Goal: Transaction & Acquisition: Purchase product/service

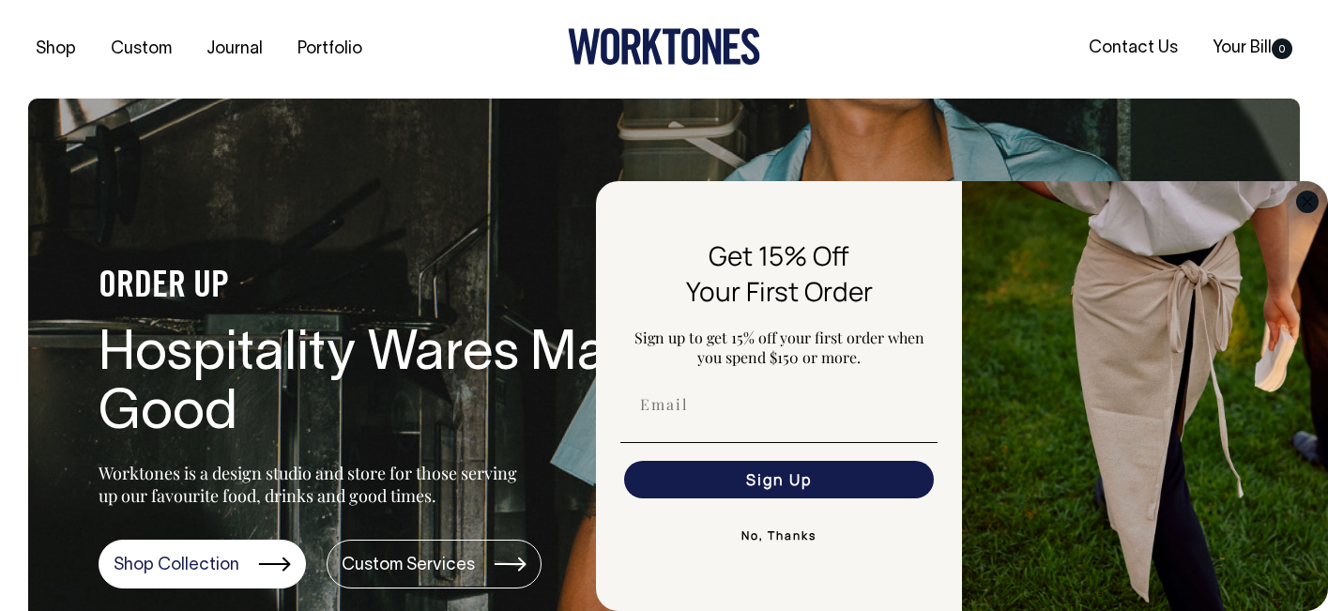
click at [1304, 202] on circle "Close dialog" at bounding box center [1308, 202] width 22 height 22
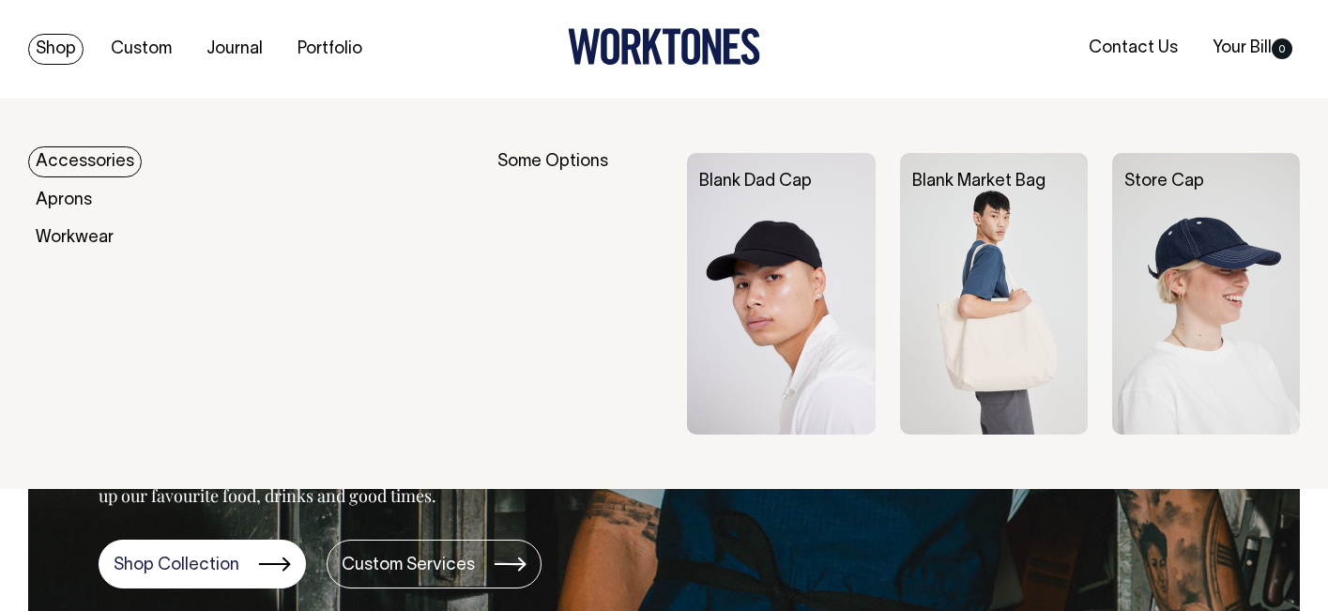
click at [824, 277] on img at bounding box center [781, 294] width 188 height 282
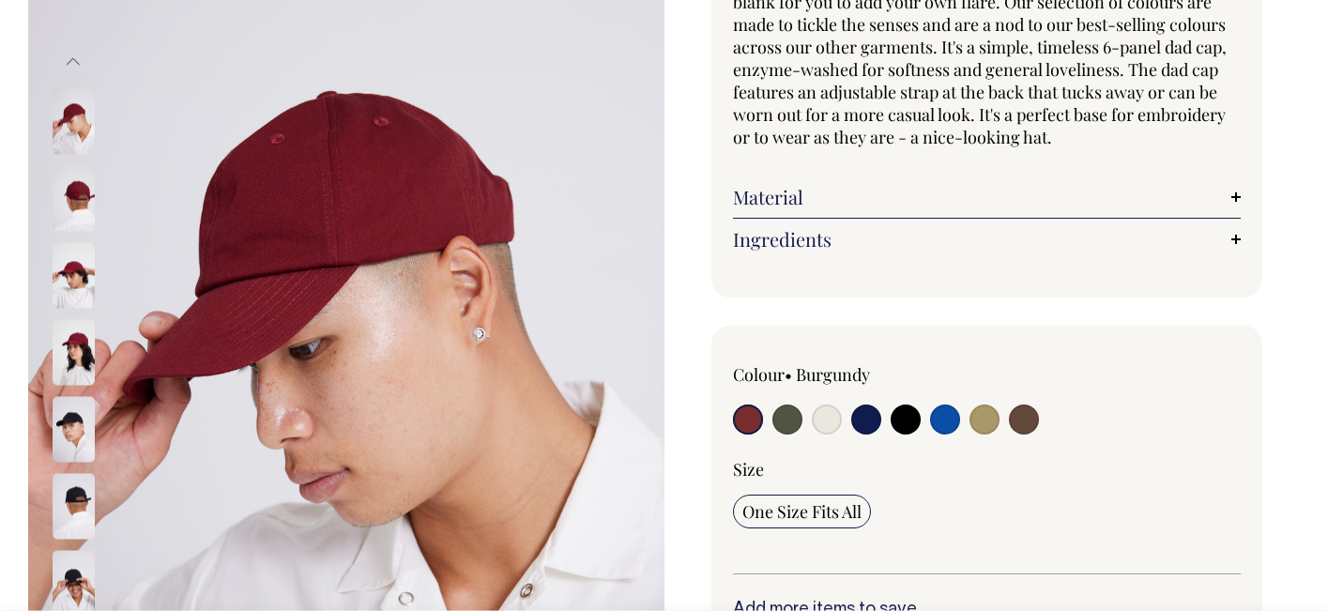
click at [822, 427] on input "radio" at bounding box center [827, 419] width 30 height 30
radio input "true"
select select "Natural"
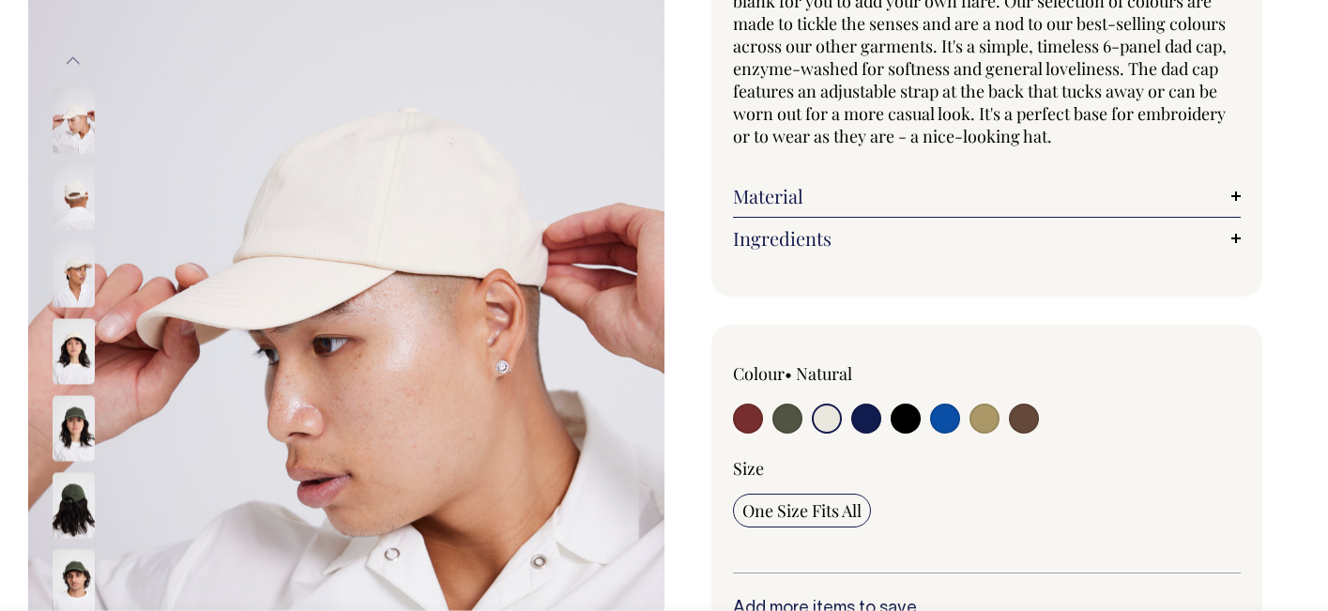
click at [82, 203] on img at bounding box center [74, 197] width 42 height 66
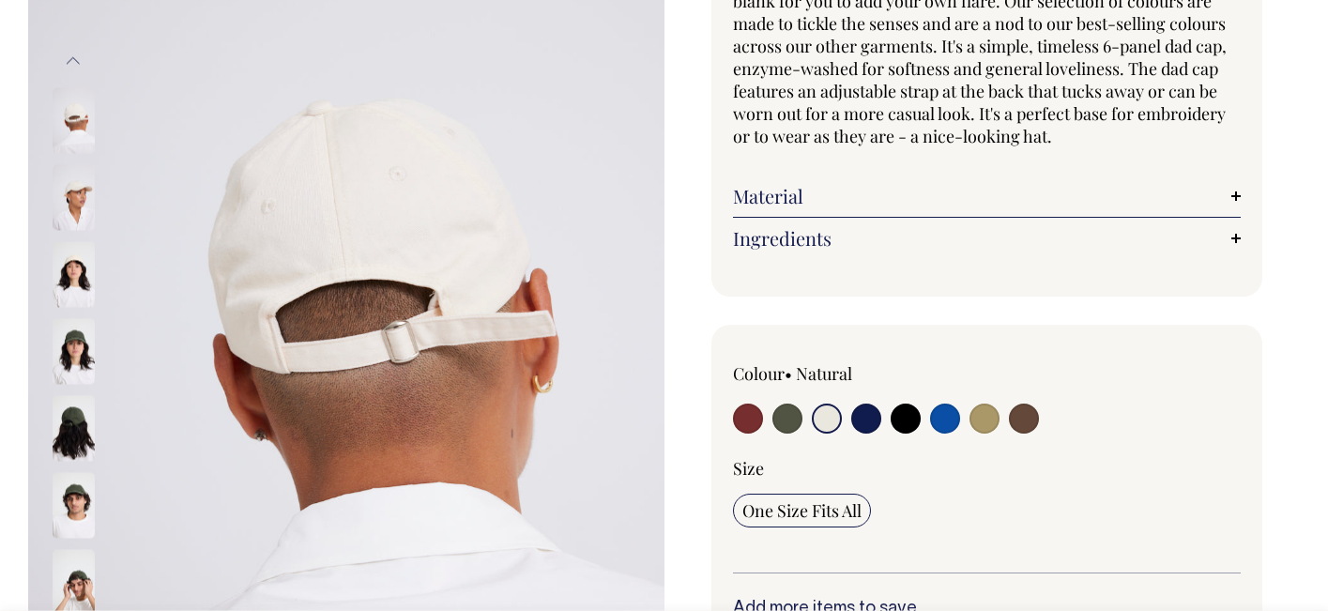
click at [76, 286] on img at bounding box center [74, 274] width 42 height 66
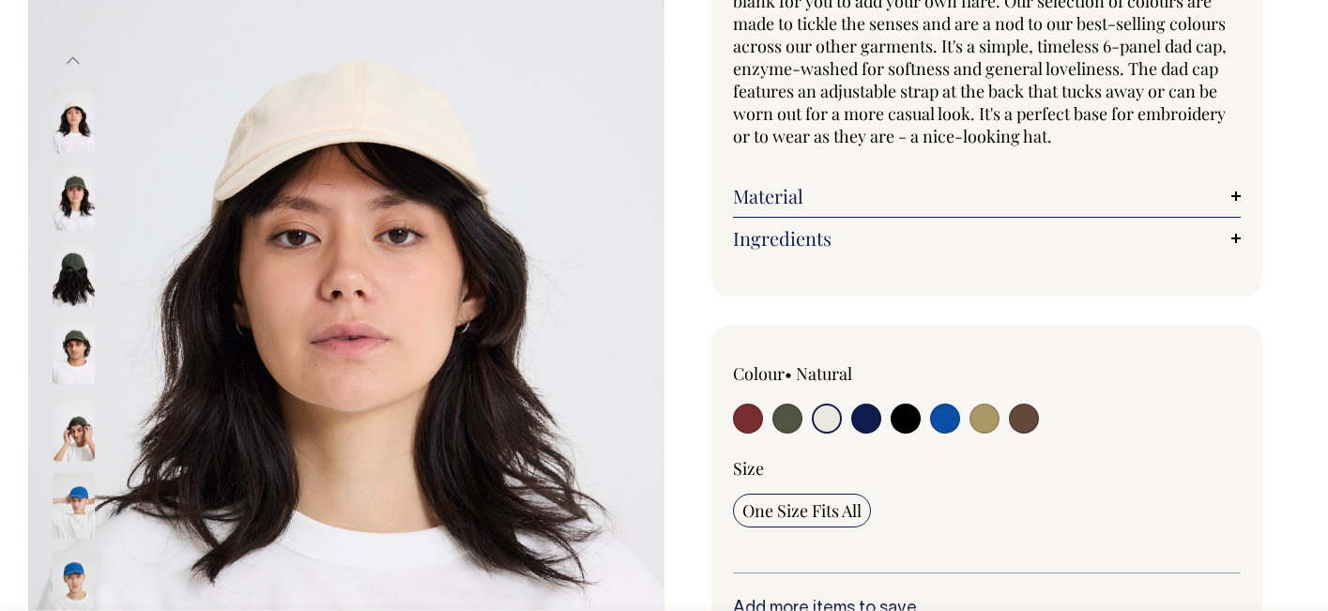
click at [77, 507] on img at bounding box center [74, 505] width 42 height 66
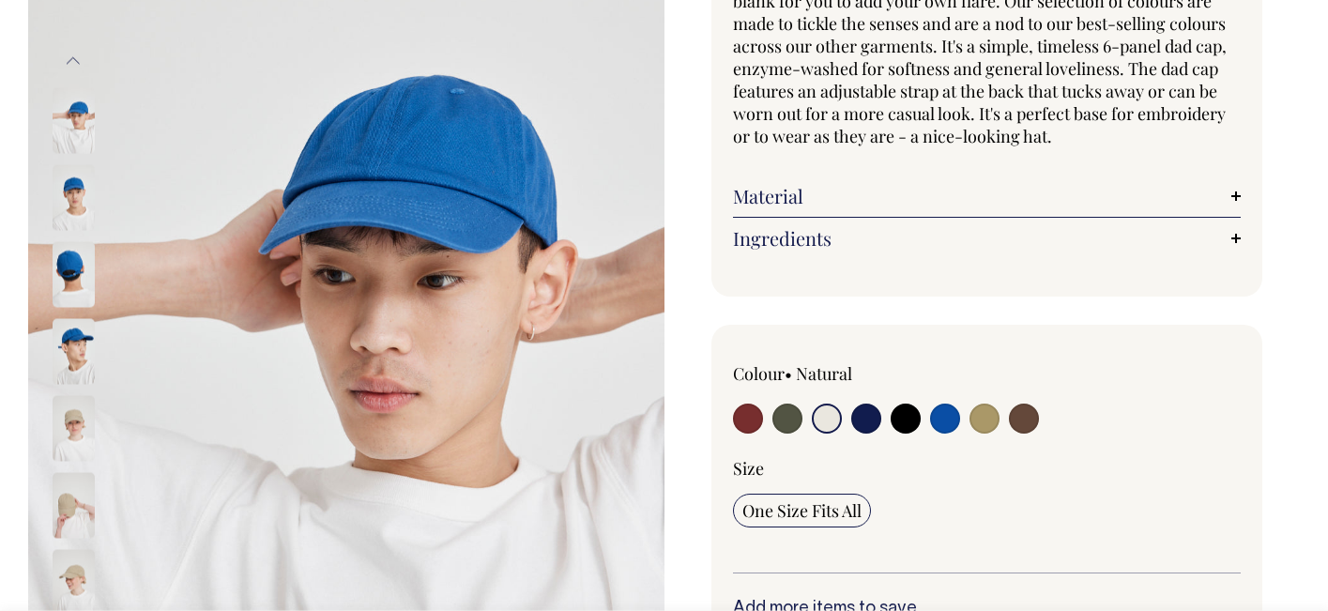
click at [825, 416] on input "radio" at bounding box center [827, 419] width 30 height 30
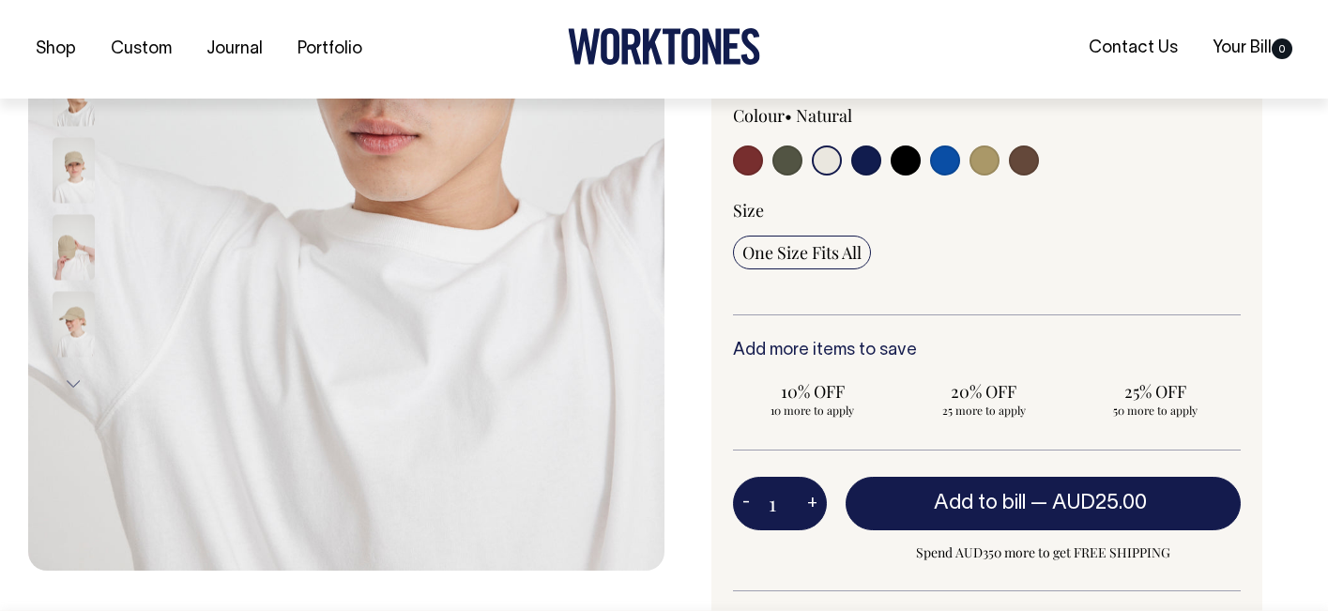
scroll to position [483, 0]
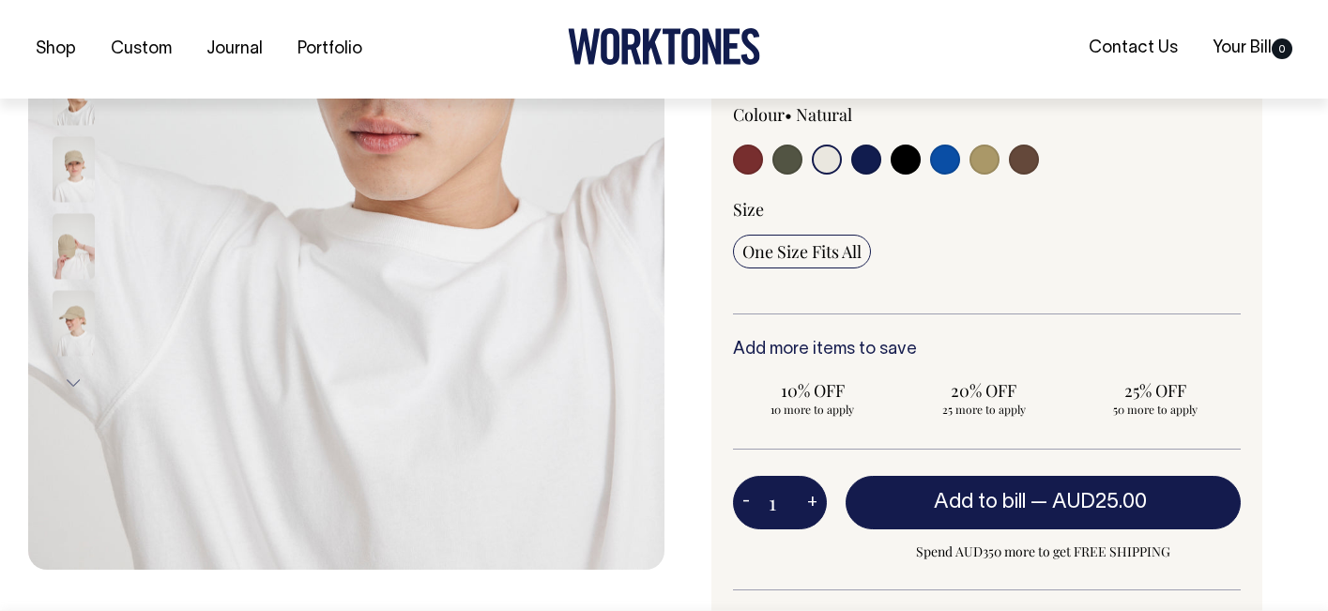
click at [811, 250] on span "One Size Fits All" at bounding box center [801, 251] width 119 height 23
click at [811, 250] on input "One Size Fits All" at bounding box center [802, 252] width 138 height 34
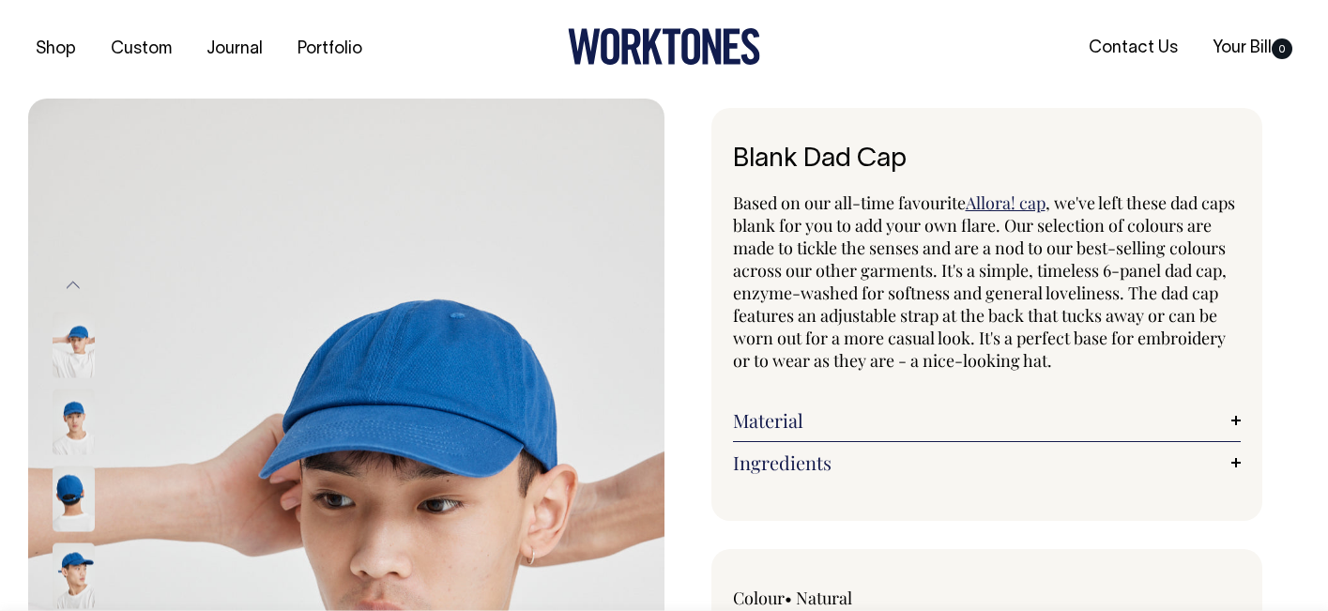
scroll to position [0, 0]
click at [830, 422] on link "Material" at bounding box center [987, 420] width 509 height 23
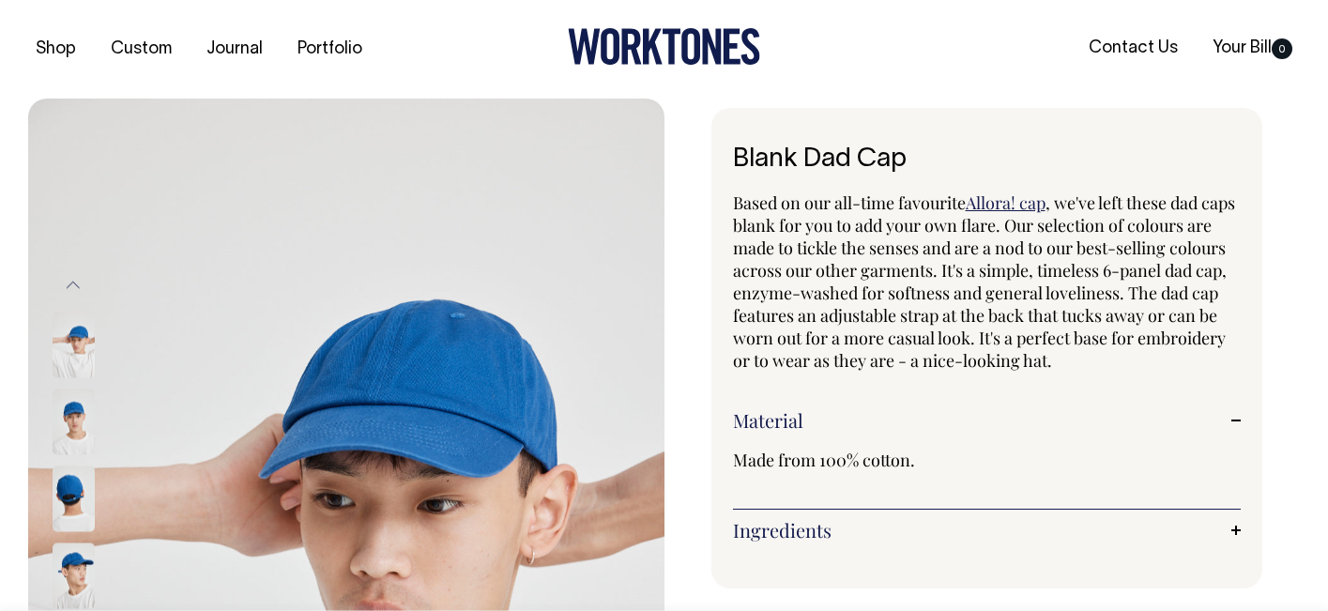
click at [821, 520] on link "Ingredients" at bounding box center [987, 530] width 509 height 23
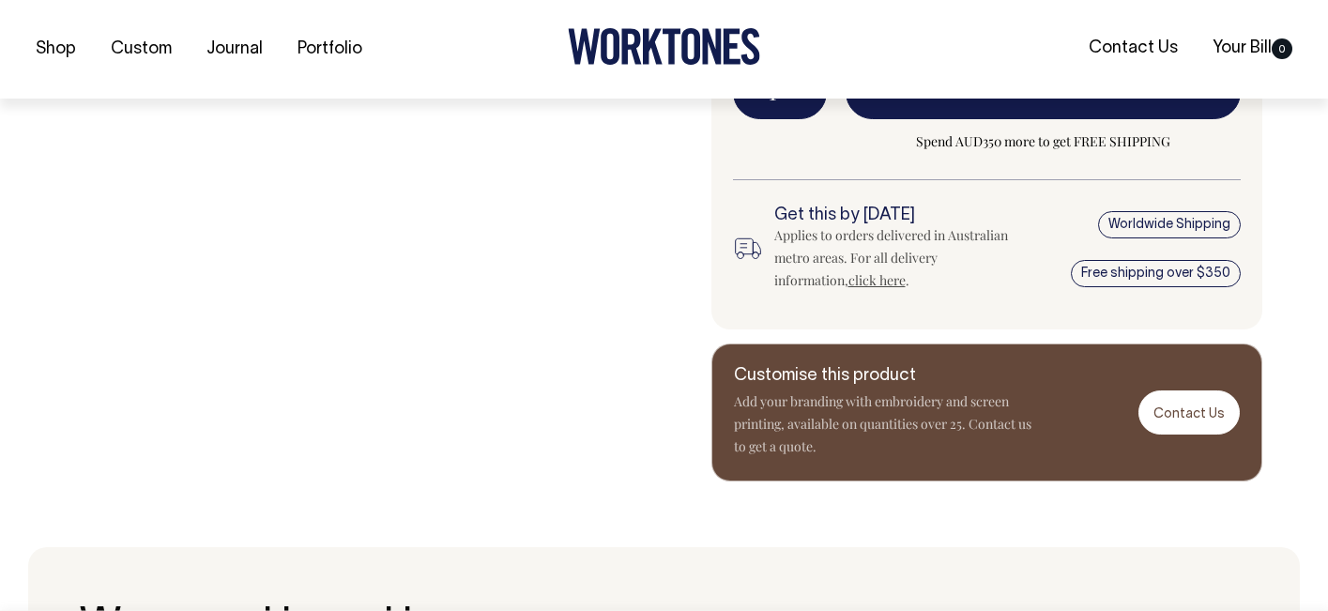
scroll to position [1123, 0]
